Goal: Navigation & Orientation: Find specific page/section

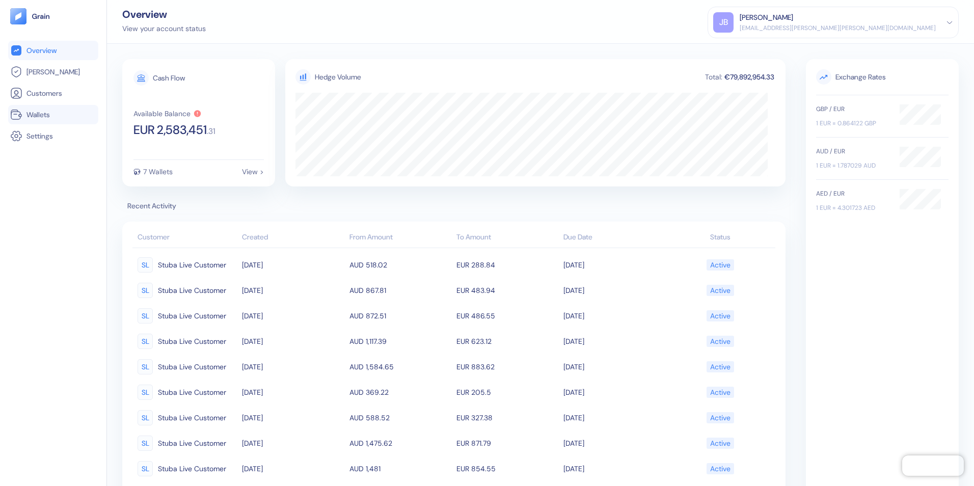
click at [33, 113] on span "Wallets" at bounding box center [37, 114] width 23 height 10
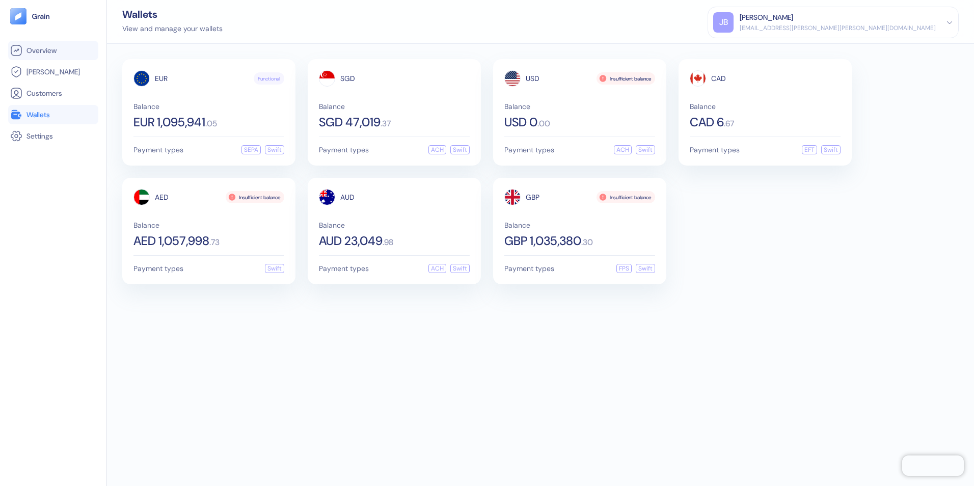
click at [37, 52] on span "Overview" at bounding box center [41, 50] width 30 height 10
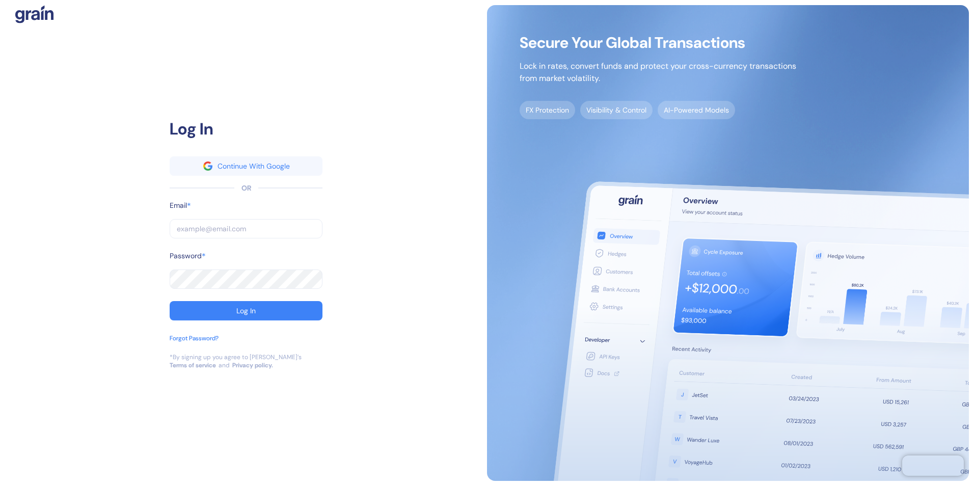
type input "[EMAIL_ADDRESS][PERSON_NAME][PERSON_NAME][DOMAIN_NAME]"
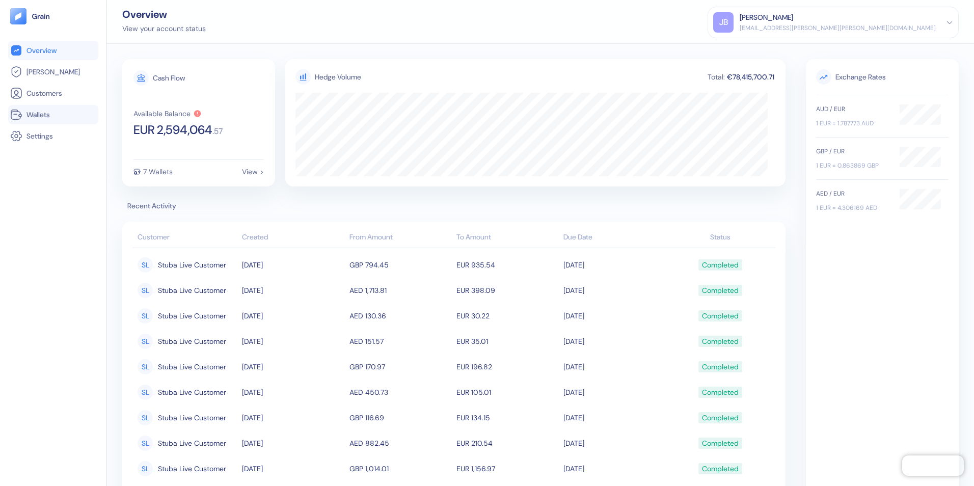
click at [40, 115] on span "Wallets" at bounding box center [37, 114] width 23 height 10
